Goal: Transaction & Acquisition: Purchase product/service

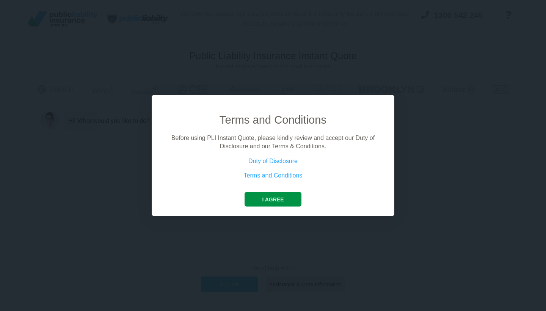
click at [274, 196] on button "I agree" at bounding box center [273, 199] width 56 height 14
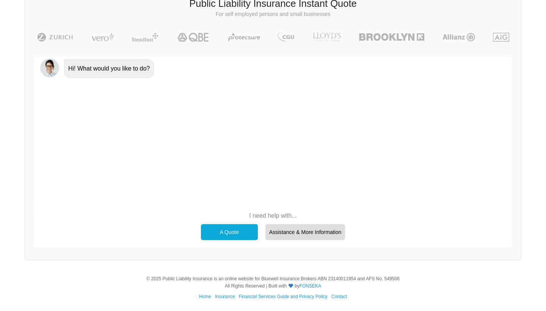
scroll to position [52, 0]
click at [235, 231] on div "A Quote" at bounding box center [229, 232] width 57 height 16
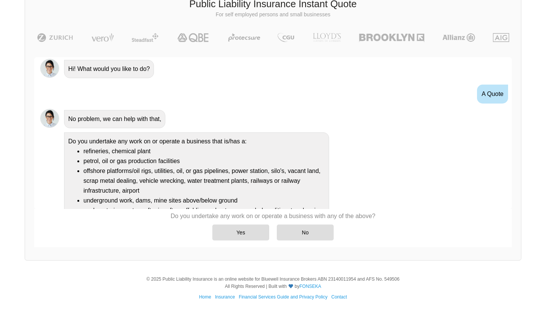
scroll to position [68, 0]
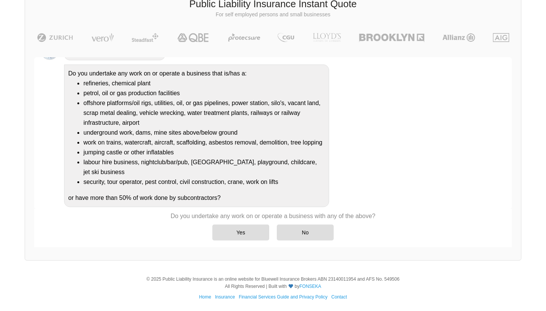
click at [235, 231] on div "Yes" at bounding box center [240, 232] width 57 height 16
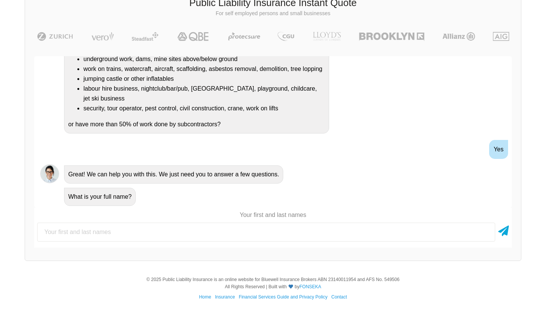
scroll to position [53, 0]
click at [235, 231] on input "text" at bounding box center [266, 232] width 458 height 19
type input "[PERSON_NAME]"
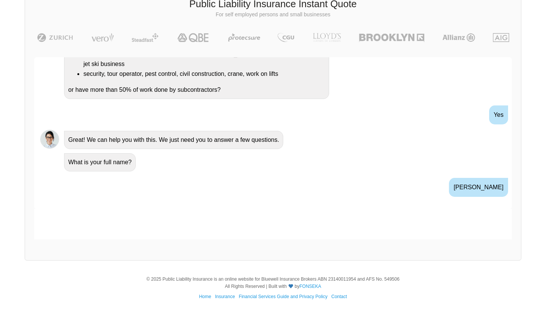
scroll to position [245, 0]
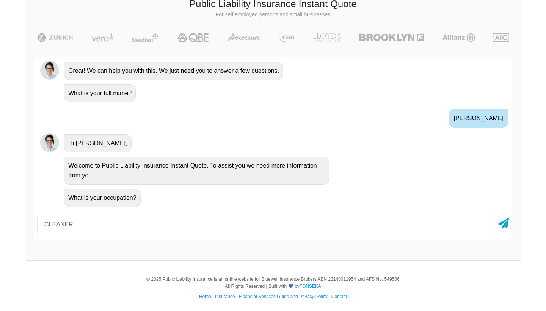
type input "CLEANER"
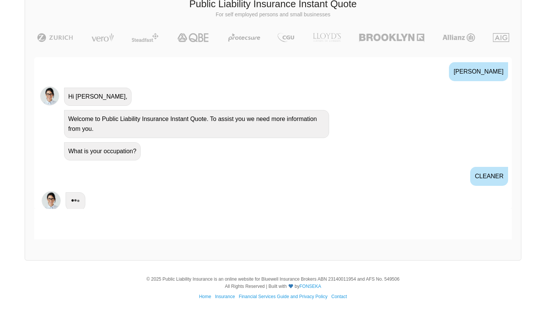
scroll to position [295, 0]
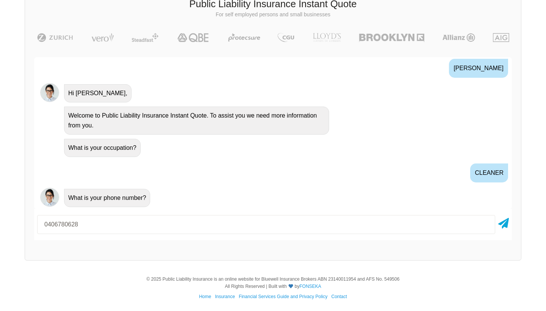
type input "0406780628"
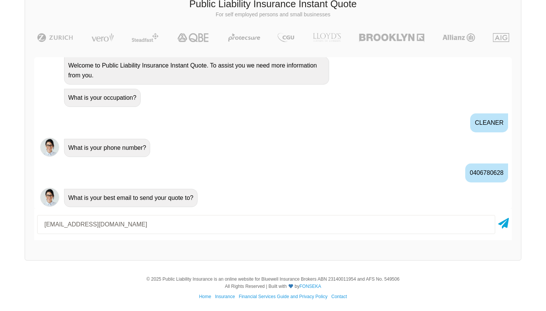
type input "[EMAIL_ADDRESS][DOMAIN_NAME]"
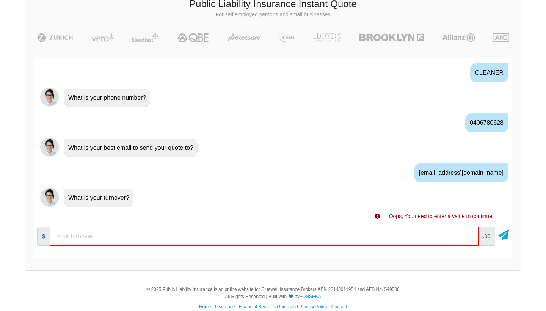
click at [83, 236] on input "number" at bounding box center [264, 236] width 429 height 19
drag, startPoint x: 102, startPoint y: 236, endPoint x: 19, endPoint y: 236, distance: 83.0
click at [22, 235] on div "We give you access to insurance companies at the rates only insurance brokers h…" at bounding box center [273, 113] width 546 height 330
type input "70000"
click at [509, 237] on div "$ 70000 .00" at bounding box center [273, 236] width 478 height 25
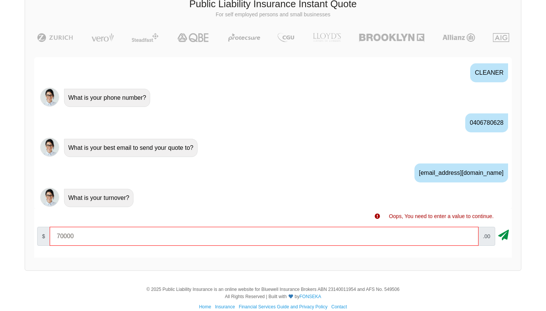
click at [502, 235] on icon at bounding box center [503, 234] width 11 height 14
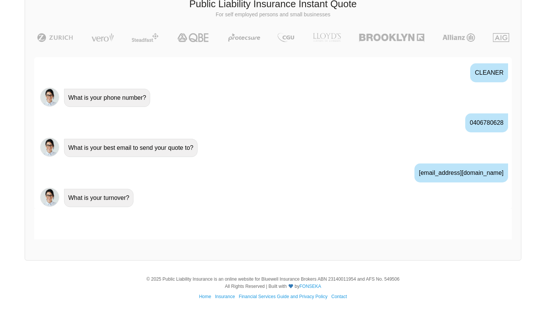
scroll to position [445, 0]
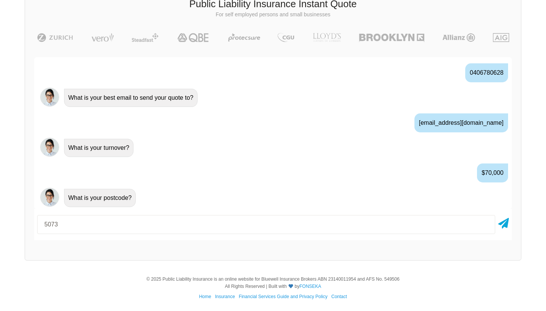
type input "5073"
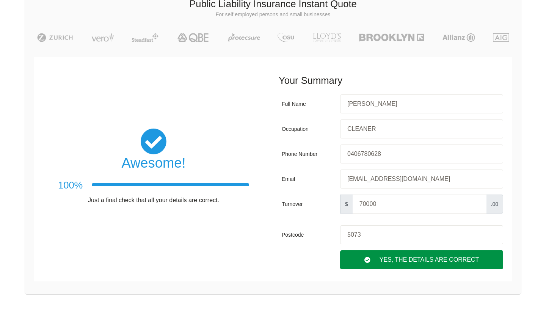
click at [442, 258] on div "Yes, The Details are correct" at bounding box center [421, 259] width 163 height 19
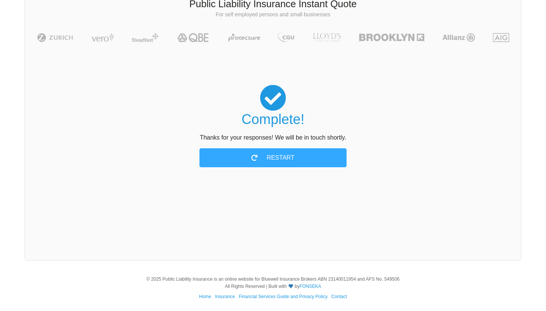
click at [442, 258] on div "Public Liability Insurance Instant Quote For self employed persons and small bu…" at bounding box center [273, 123] width 497 height 273
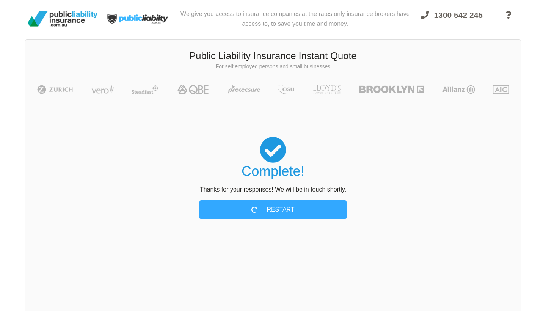
scroll to position [0, 0]
